Goal: Find contact information: Find contact information

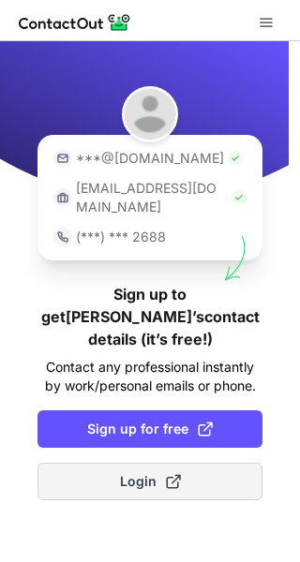
click at [142, 463] on button "Login" at bounding box center [149, 481] width 225 height 37
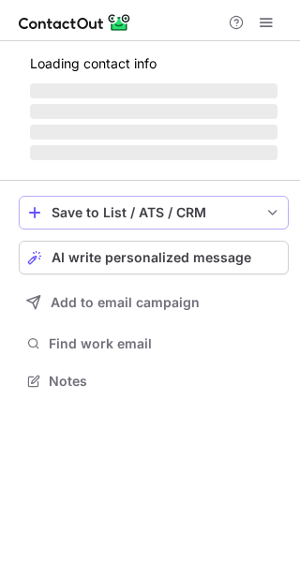
scroll to position [392, 300]
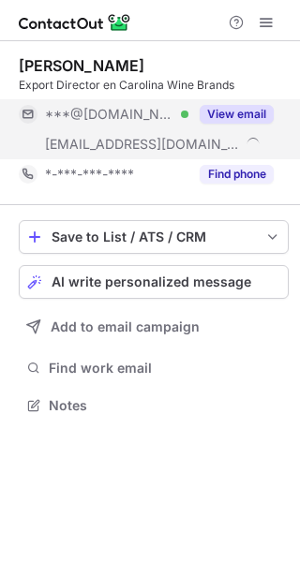
click at [228, 118] on button "View email" at bounding box center [236, 114] width 74 height 19
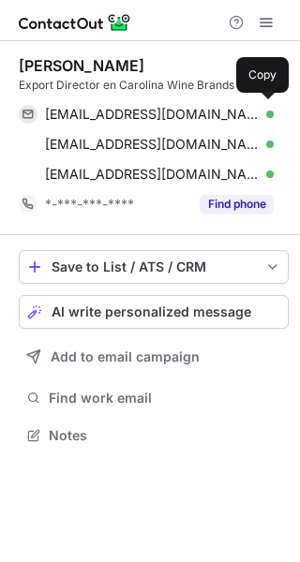
scroll to position [422, 300]
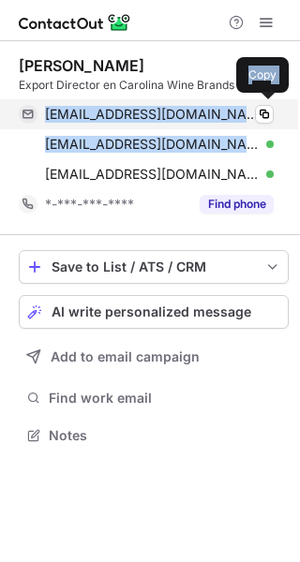
drag, startPoint x: 207, startPoint y: 147, endPoint x: 39, endPoint y: 125, distance: 169.0
click at [39, 125] on div "rodrigodiazt@gmail.com Verified Copy rdiaz@santacarolina.cl Verified Copy rdiaz…" at bounding box center [146, 144] width 255 height 90
copy div "rodrigodiazt@gmail.com Verified Copy rdiaz@santacarolina.cl"
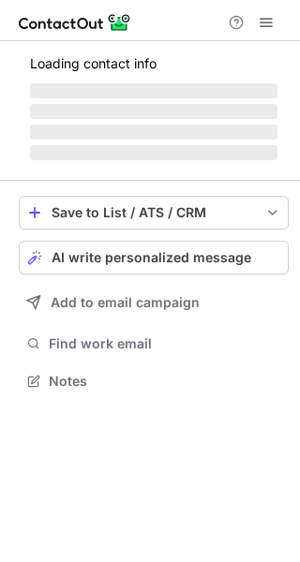
scroll to position [362, 300]
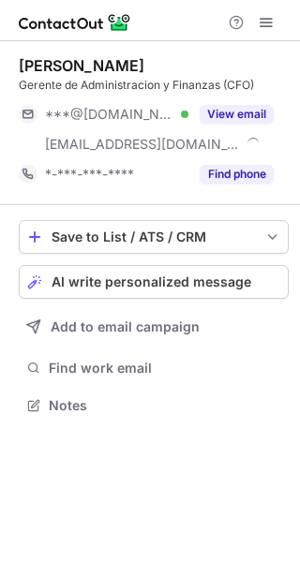
scroll to position [392, 300]
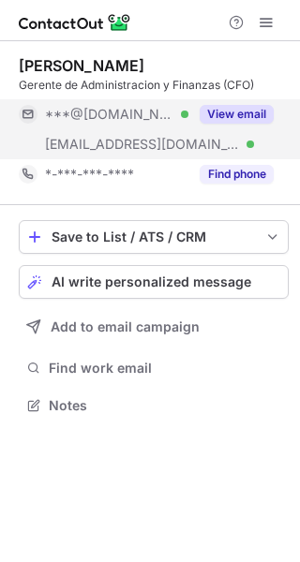
click at [204, 118] on button "View email" at bounding box center [236, 114] width 74 height 19
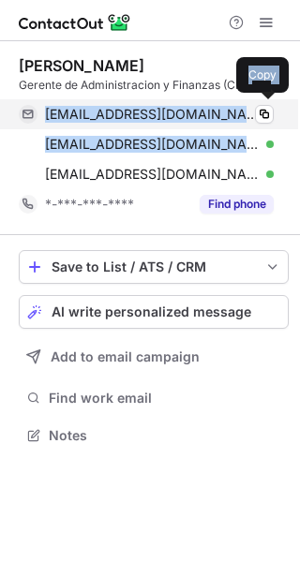
drag, startPoint x: 192, startPoint y: 143, endPoint x: 39, endPoint y: 122, distance: 154.2
click at [39, 122] on div "julianlabrad@gmail.com Verified Copy jlabra@santacarolina.cl Verified Copy jlab…" at bounding box center [146, 144] width 255 height 90
copy div "julianlabrad@gmail.com Verified Copy jlabra@santacarolina.cl"
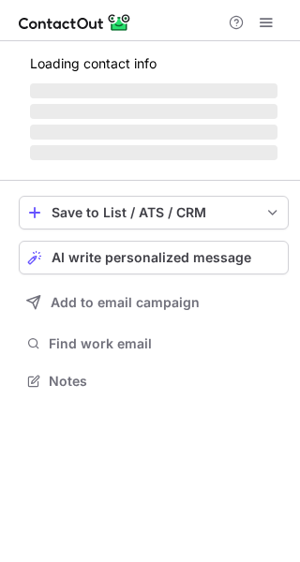
scroll to position [409, 300]
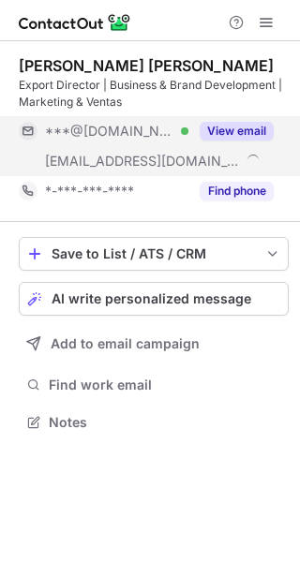
click at [220, 128] on button "View email" at bounding box center [236, 131] width 74 height 19
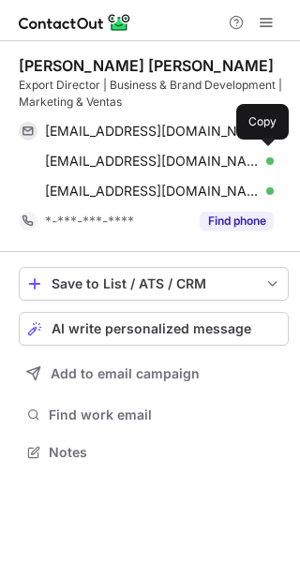
scroll to position [439, 300]
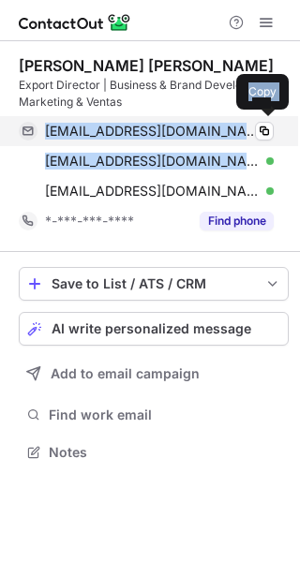
drag, startPoint x: 199, startPoint y: 160, endPoint x: 30, endPoint y: 137, distance: 171.1
click at [30, 137] on div "tlirap@gmail.com Verified Copy tlira@santacarolina.cl Verified Copy tlira@santa…" at bounding box center [146, 161] width 255 height 90
copy div "tlirap@gmail.com Verified Copy tlira@santacarolina.cl"
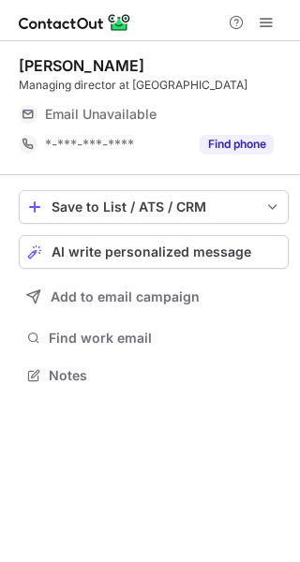
scroll to position [362, 300]
